Goal: Information Seeking & Learning: Learn about a topic

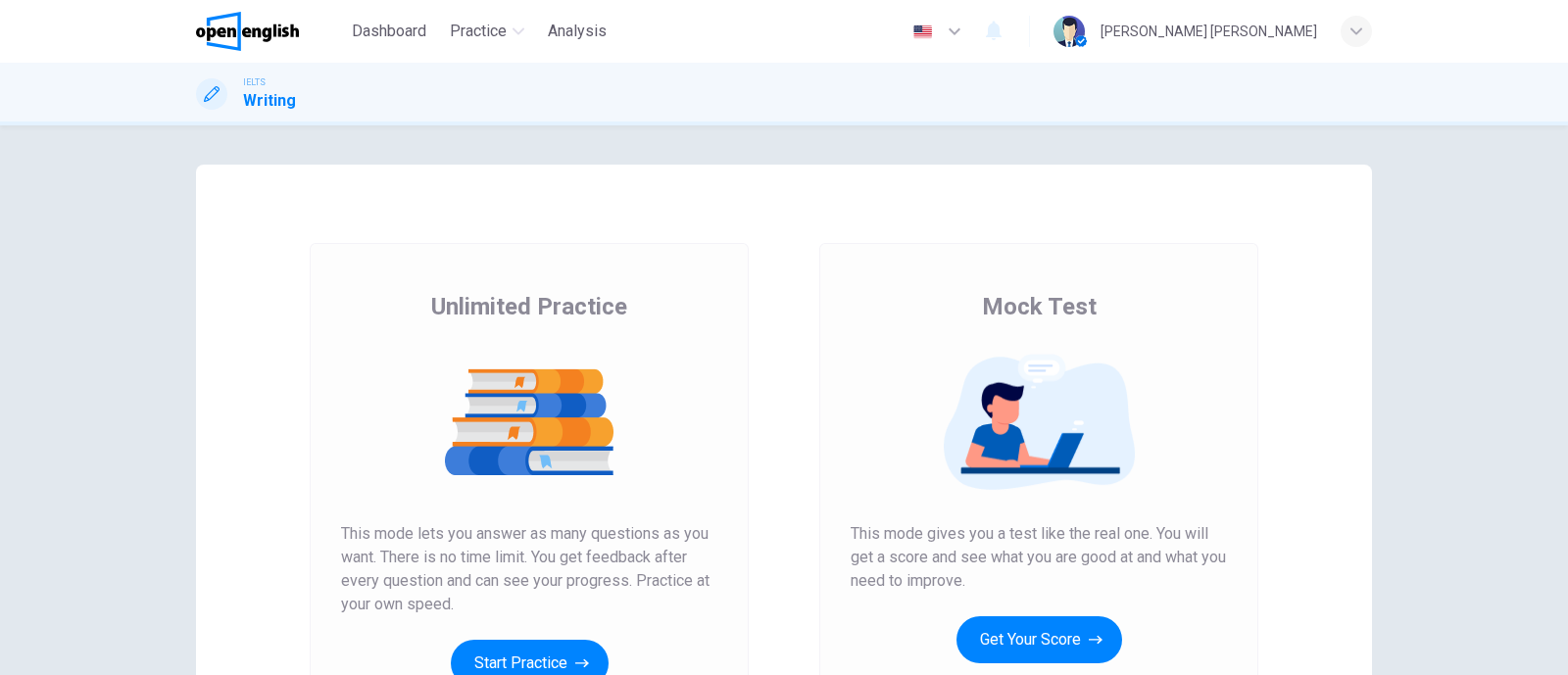
scroll to position [244, 0]
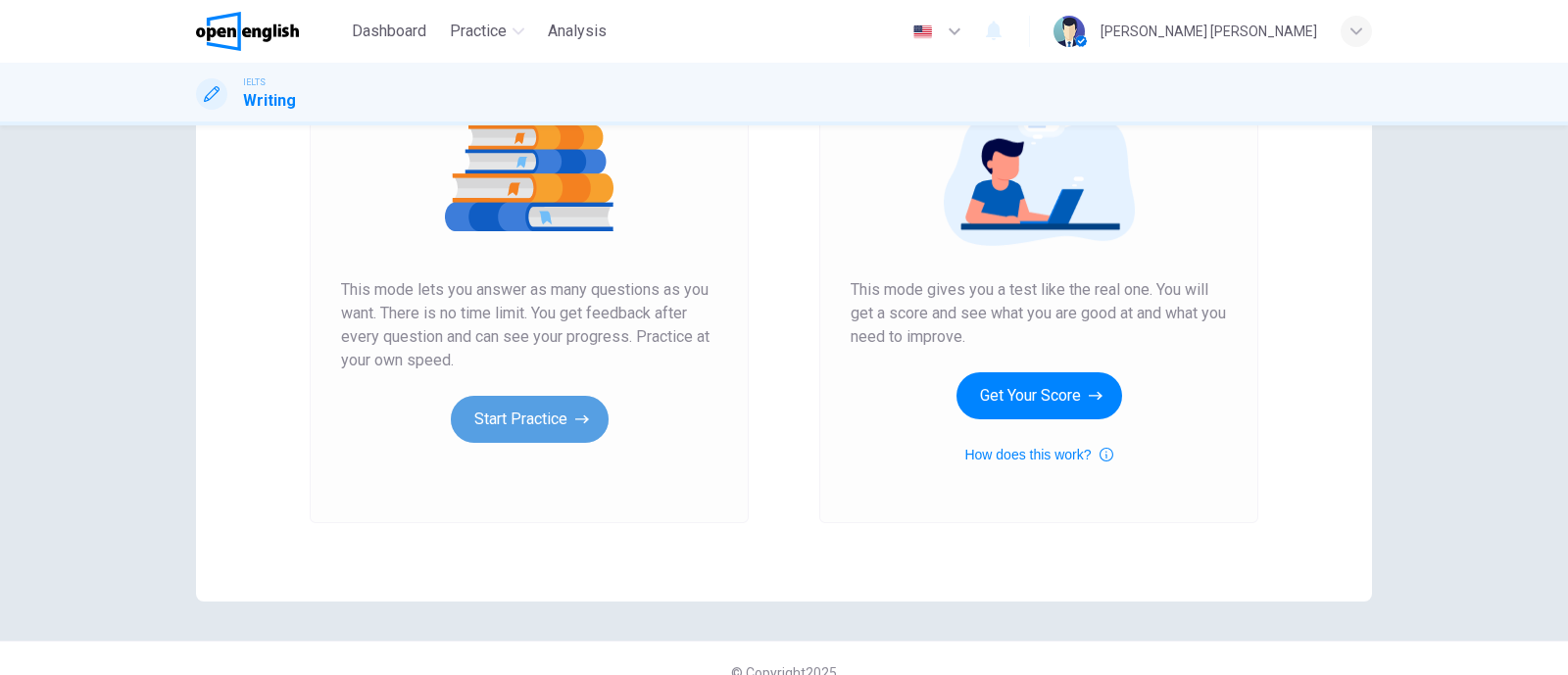
click at [529, 403] on button "Start Practice" at bounding box center [530, 420] width 158 height 47
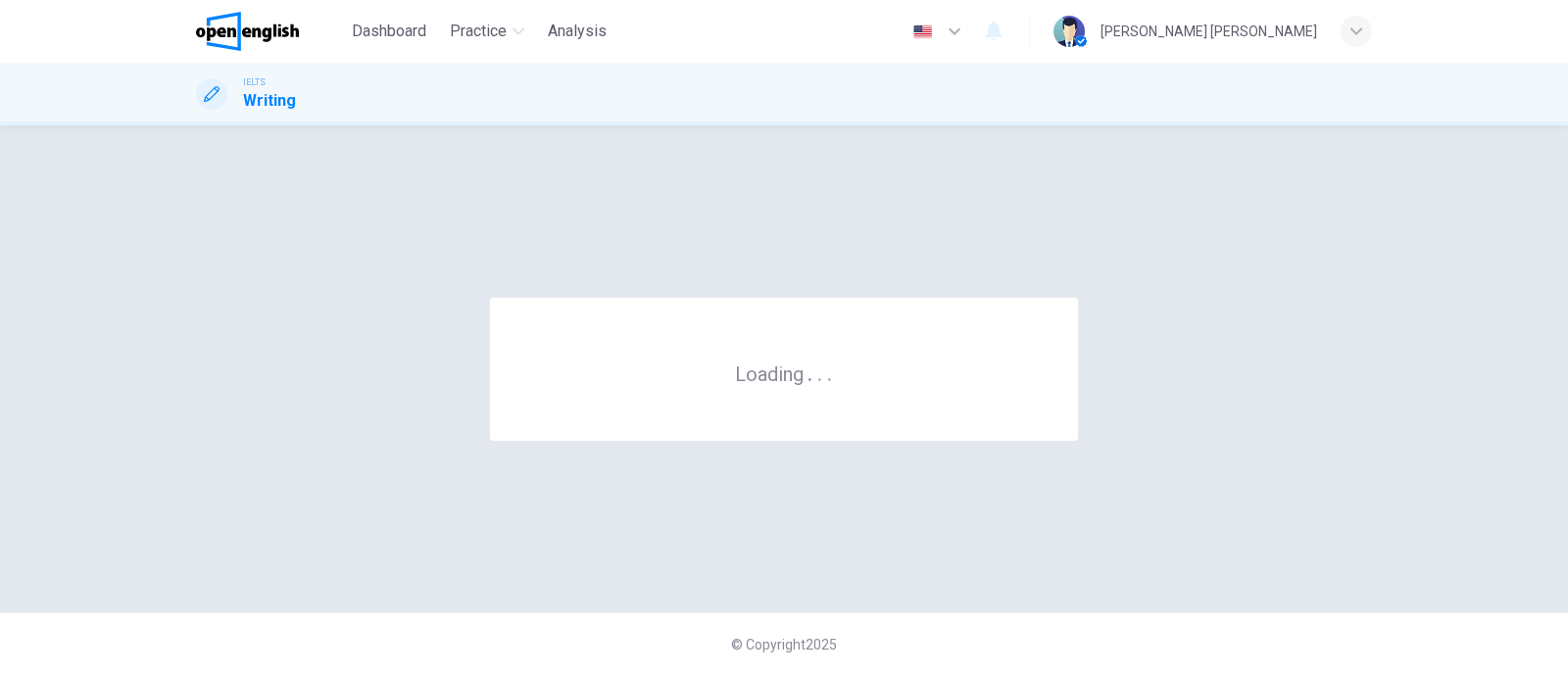
scroll to position [0, 0]
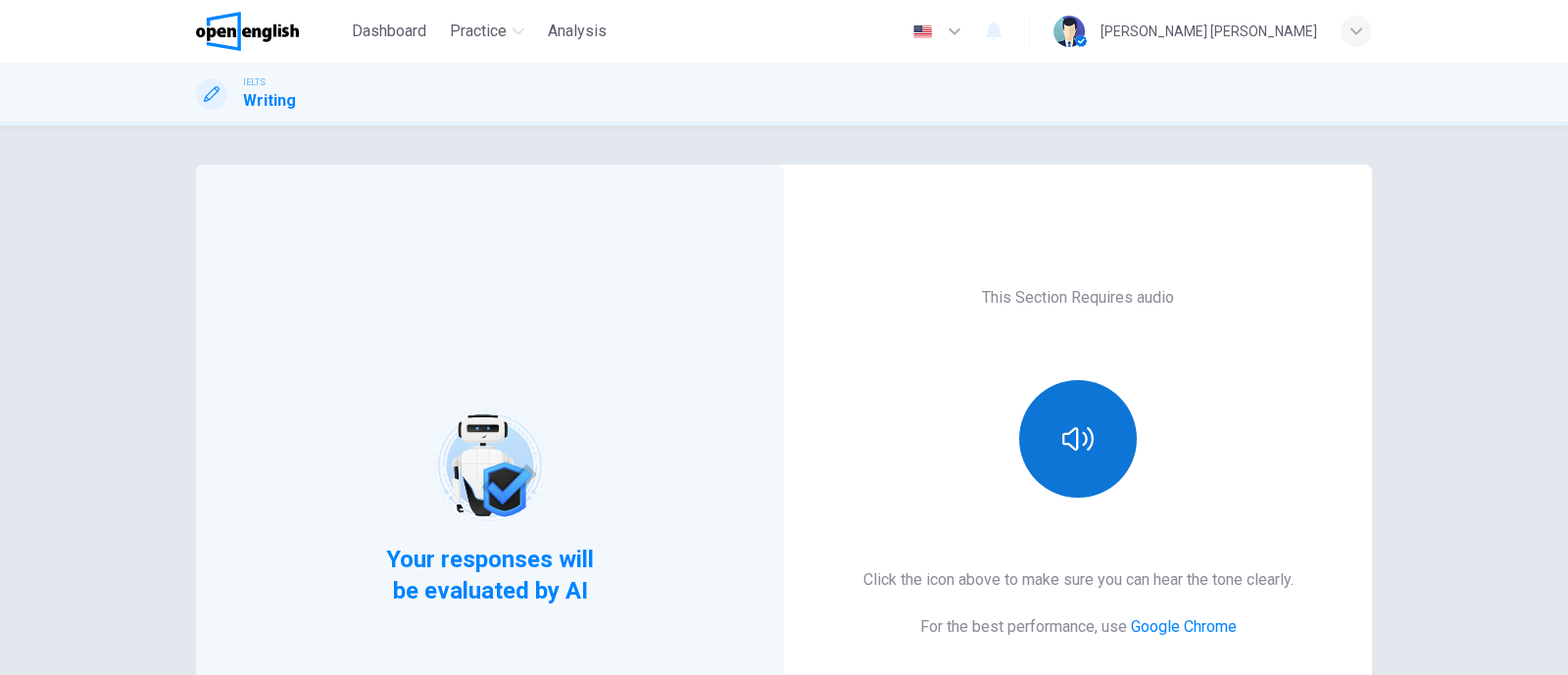
click at [1040, 487] on div at bounding box center [1078, 440] width 212 height 118
click at [1050, 442] on button "button" at bounding box center [1078, 440] width 118 height 118
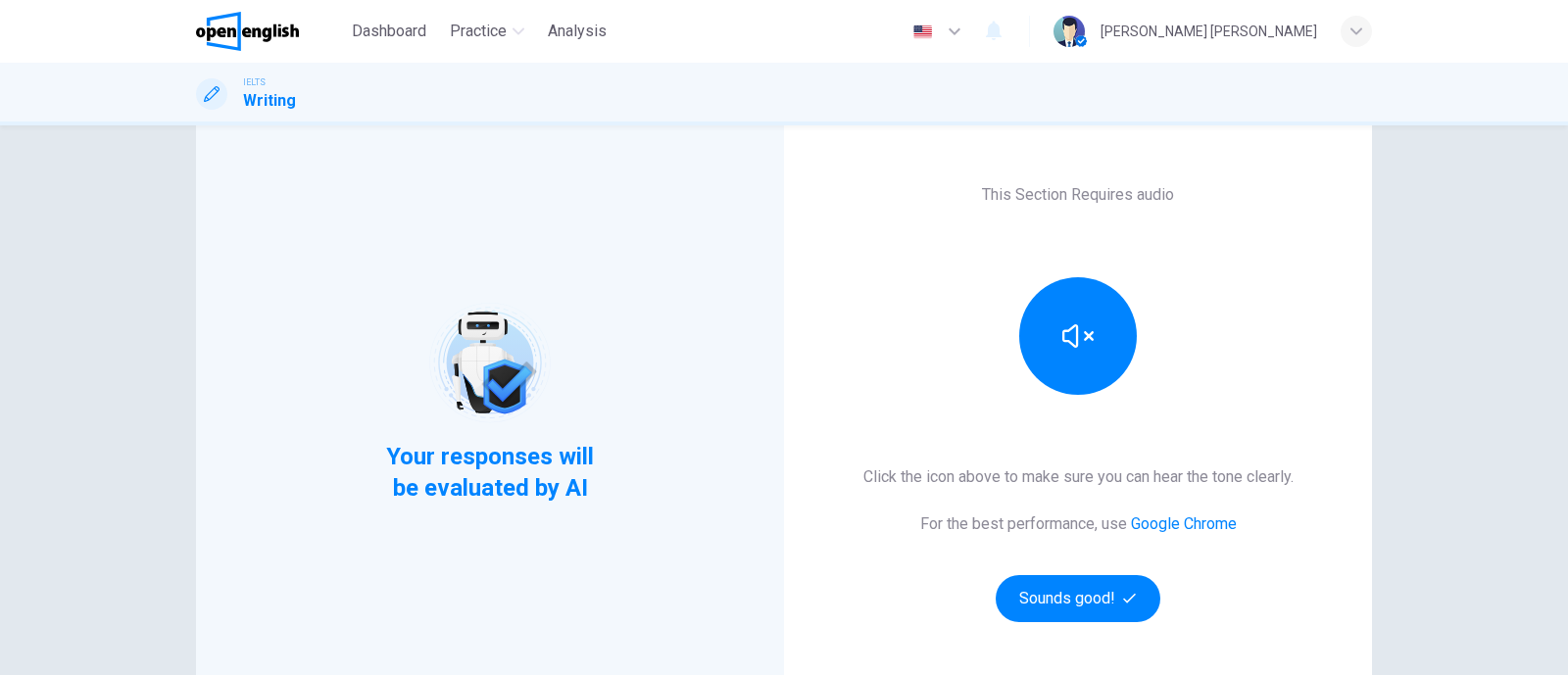
scroll to position [244, 0]
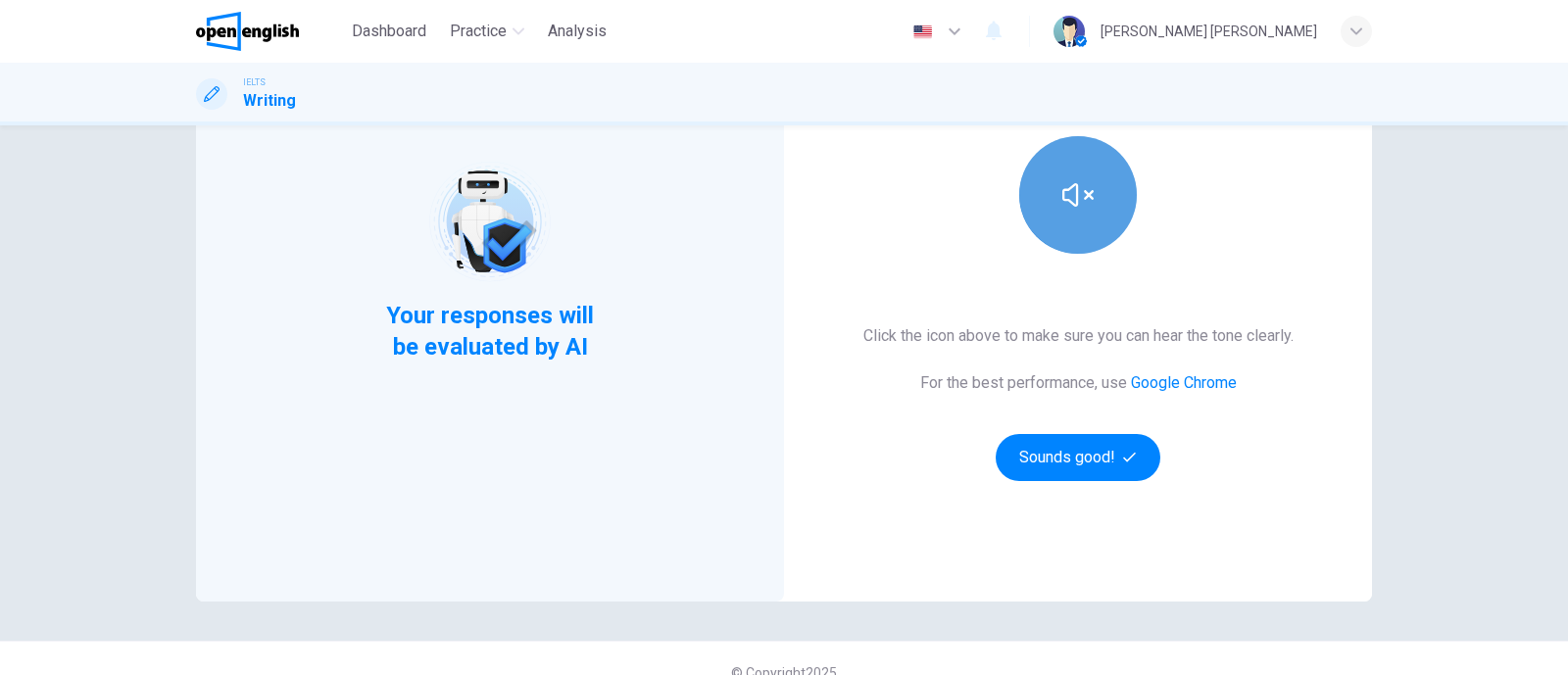
click at [1098, 209] on button "button" at bounding box center [1078, 195] width 118 height 118
click at [1078, 227] on button "button" at bounding box center [1078, 195] width 118 height 118
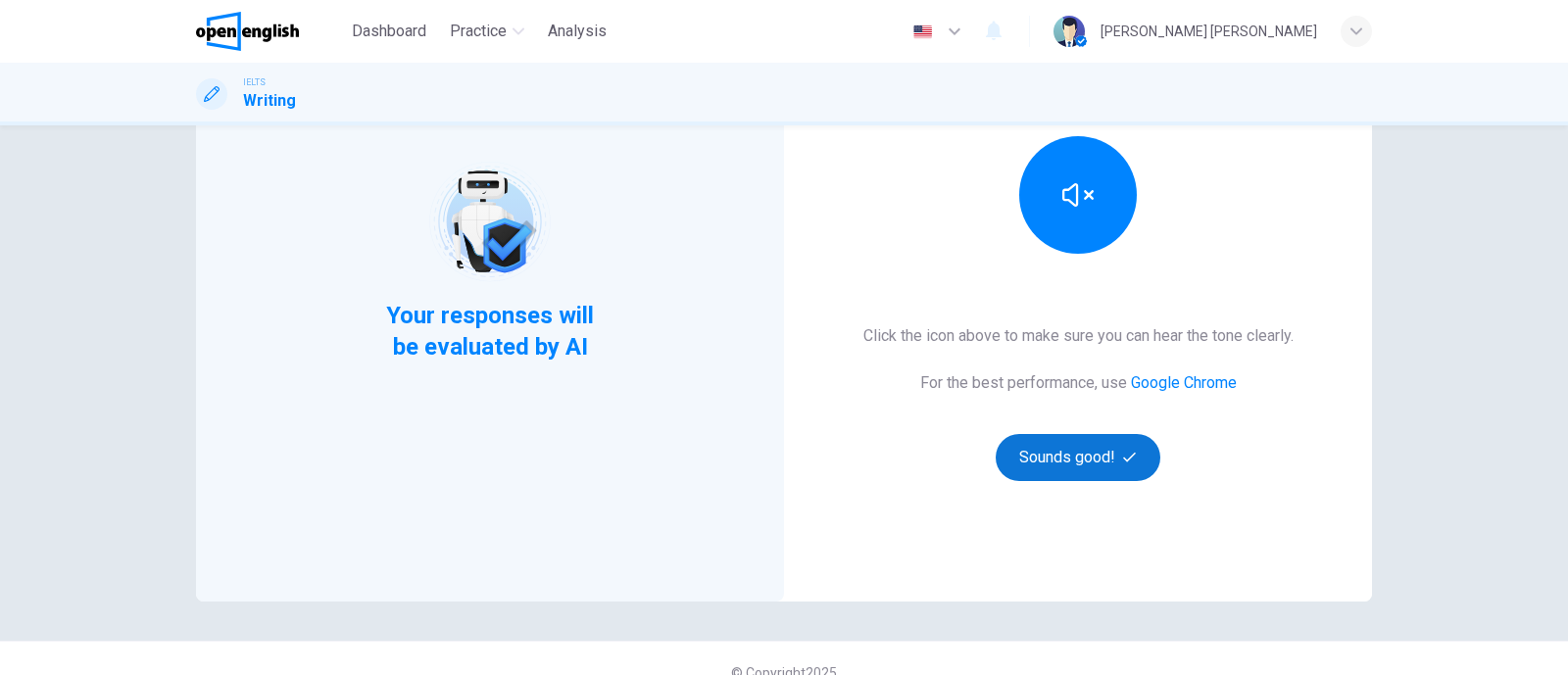
click at [1097, 458] on button "Sounds good!" at bounding box center [1078, 458] width 165 height 47
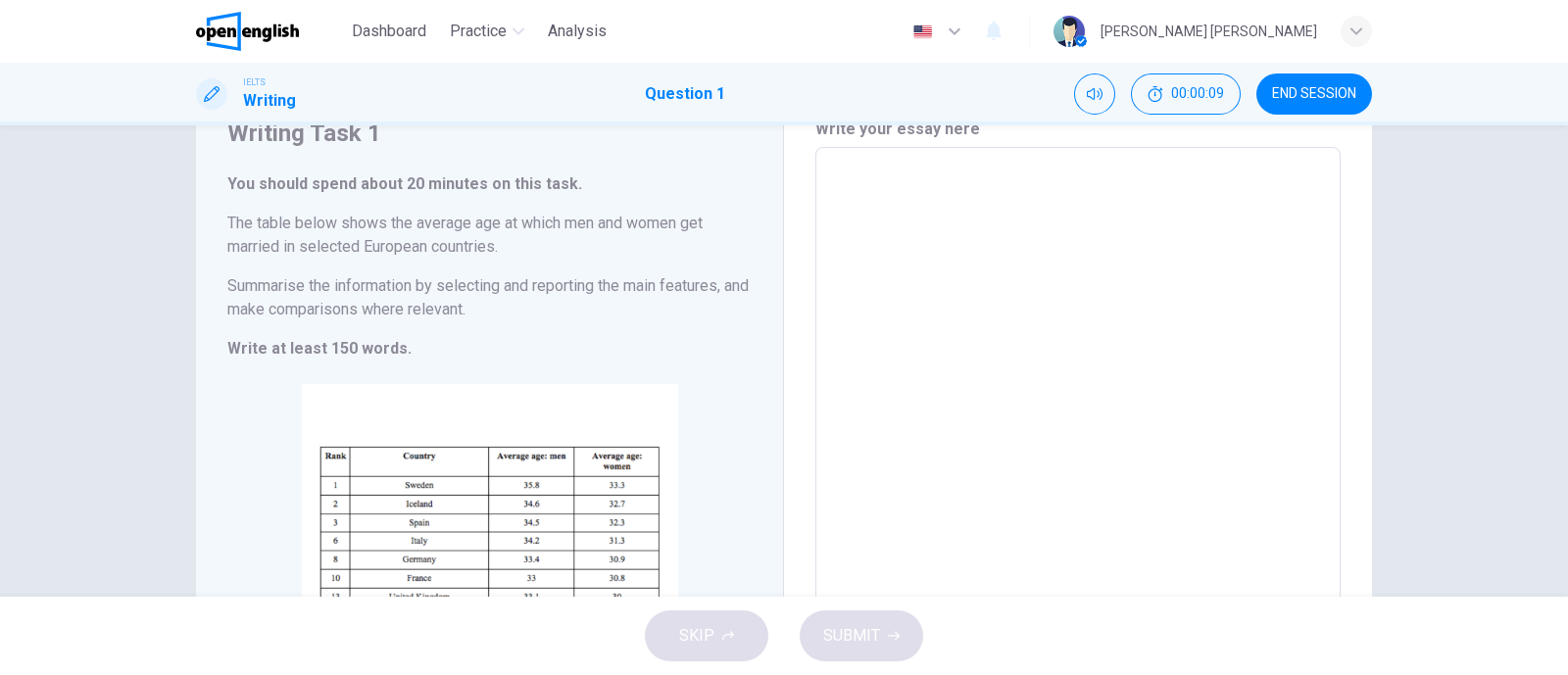
scroll to position [122, 0]
